Goal: Check status: Check status

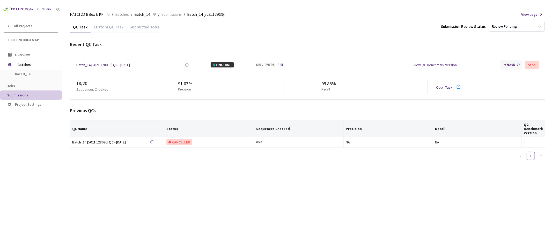
click at [497, 67] on div "Refresh" at bounding box center [509, 64] width 12 height 5
click at [105, 65] on div "Batch_14 [5021:128036] QC - [DATE]" at bounding box center [103, 64] width 54 height 5
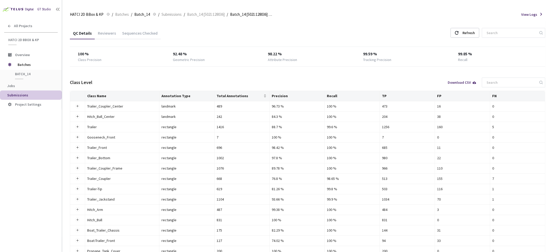
click at [128, 34] on div "Sequences Checked" at bounding box center [140, 35] width 42 height 9
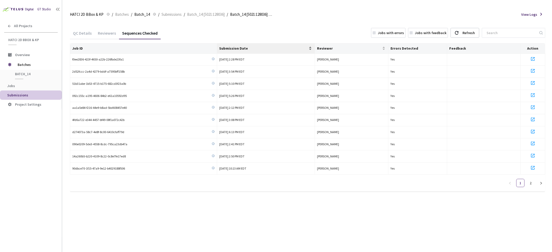
click at [253, 48] on span "Submission Date" at bounding box center [263, 48] width 89 height 4
click at [251, 48] on span "Submission Date" at bounding box center [263, 48] width 89 height 4
click at [84, 38] on div "QC Details" at bounding box center [82, 35] width 25 height 9
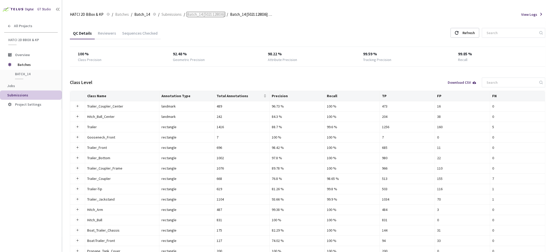
click at [200, 16] on span "Batch_14 [5021:128036]" at bounding box center [206, 14] width 38 height 6
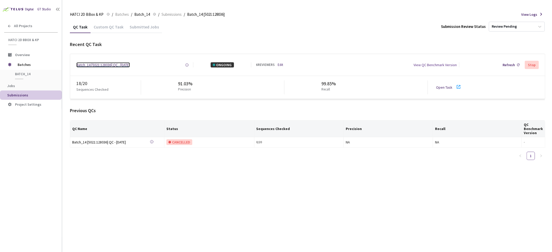
click at [115, 65] on div "Batch_14 [5021:128036] QC - [DATE]" at bounding box center [103, 64] width 54 height 5
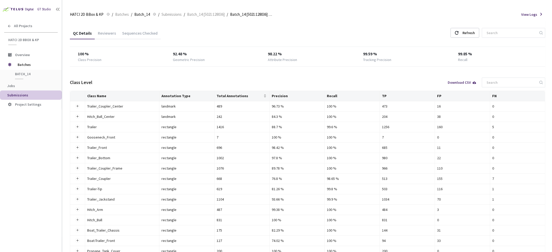
click at [109, 33] on div "Reviewers" at bounding box center [107, 35] width 24 height 9
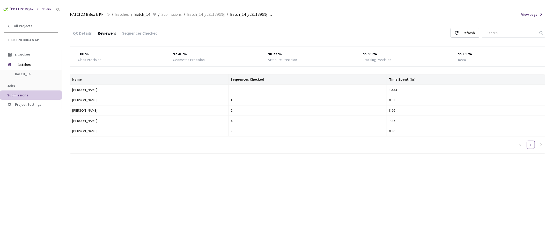
click at [141, 64] on div "100 % Class Precision 92.48 % Geometric Precision 98.22 % Attribute Precision 9…" at bounding box center [308, 57] width 476 height 20
click at [131, 215] on div "QC Details Reviewers Sequences Checked Refresh 100 % Class Precision 92.48 % Ge…" at bounding box center [308, 137] width 476 height 232
click at [89, 30] on div "QC Details" at bounding box center [82, 32] width 25 height 11
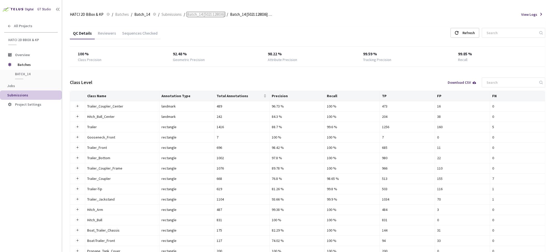
click at [201, 13] on span "Batch_14 [5021:128036]" at bounding box center [206, 14] width 38 height 6
